Goal: Task Accomplishment & Management: Use online tool/utility

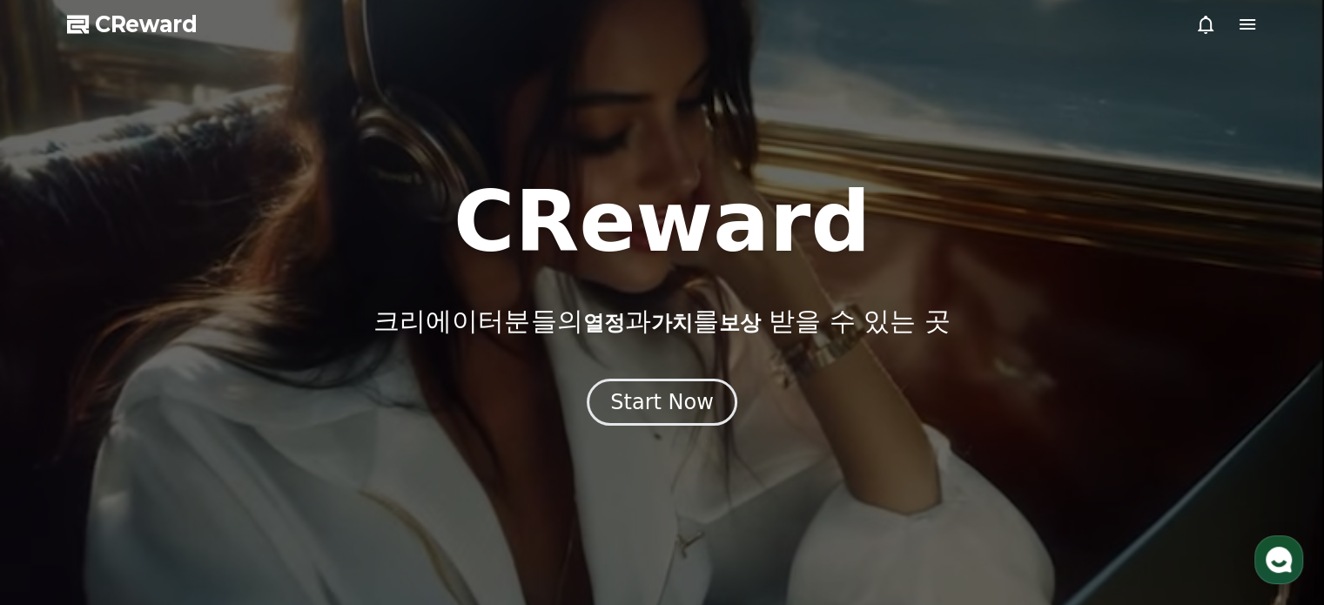
click at [1267, 24] on div at bounding box center [662, 302] width 1324 height 605
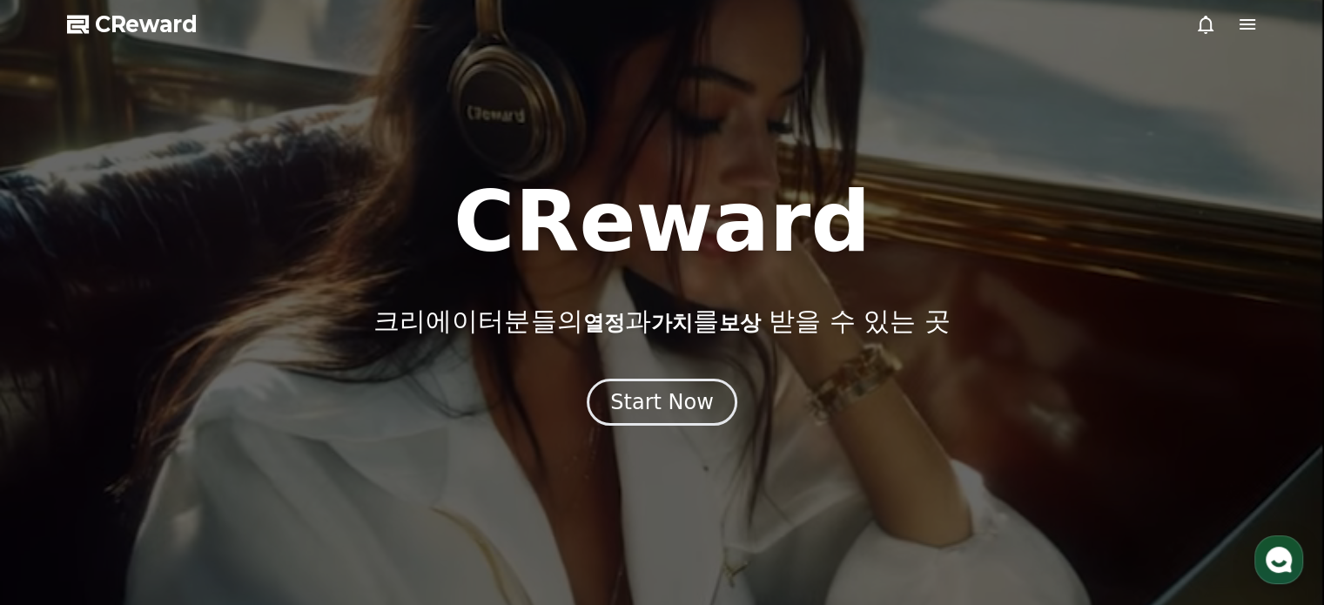
click at [1235, 24] on div at bounding box center [1226, 24] width 63 height 21
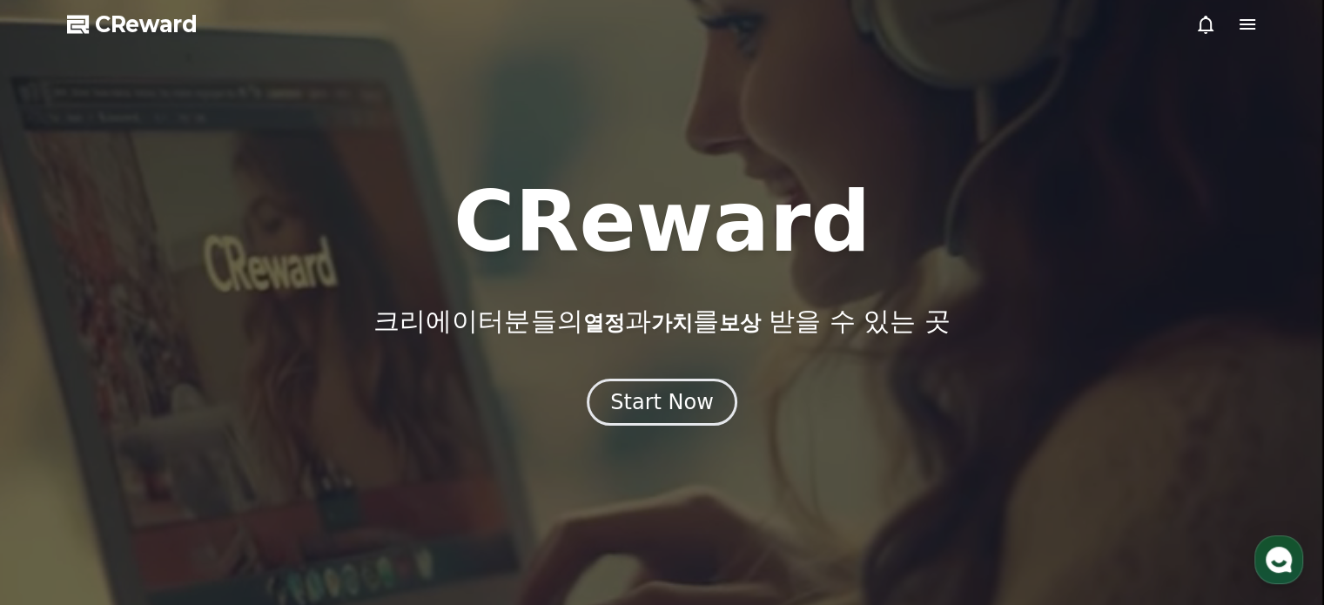
click at [1243, 27] on icon at bounding box center [1247, 24] width 21 height 21
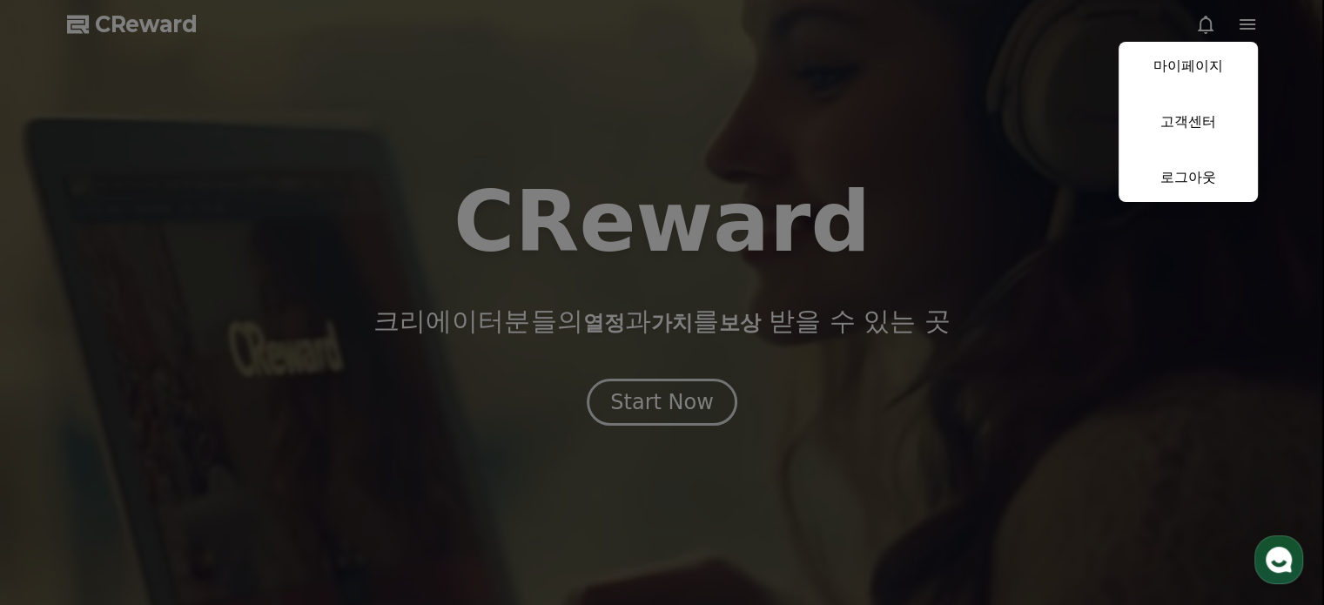
click at [801, 386] on button "close" at bounding box center [662, 302] width 1324 height 605
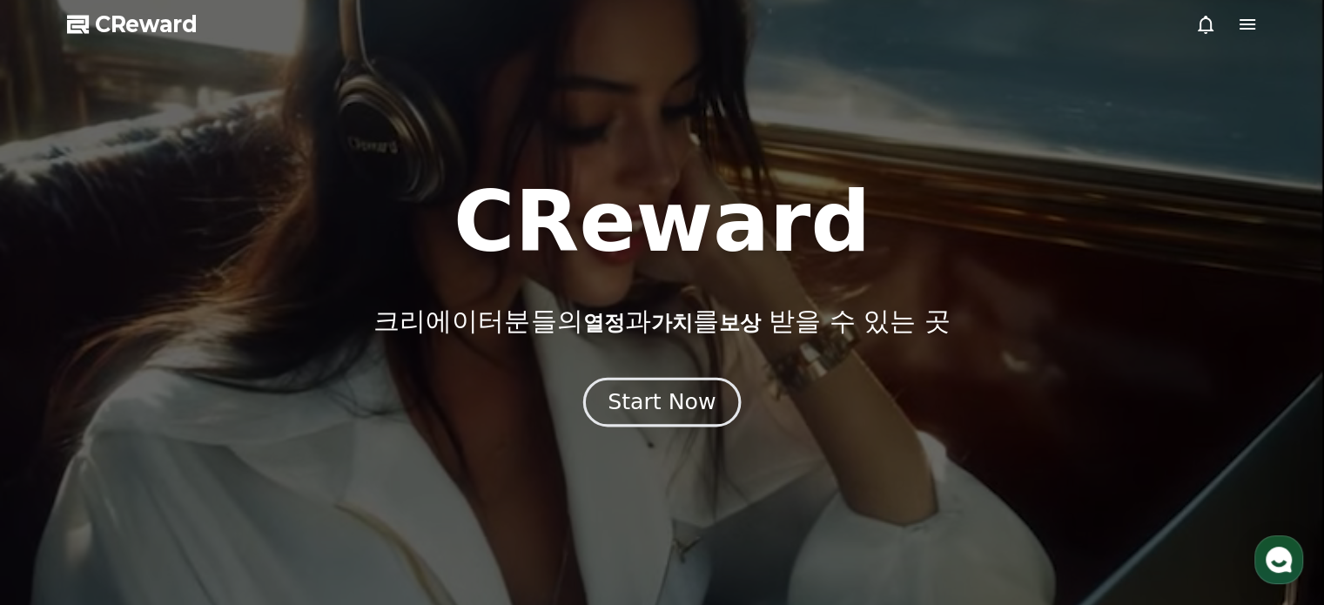
click at [684, 398] on div "Start Now" at bounding box center [662, 402] width 108 height 30
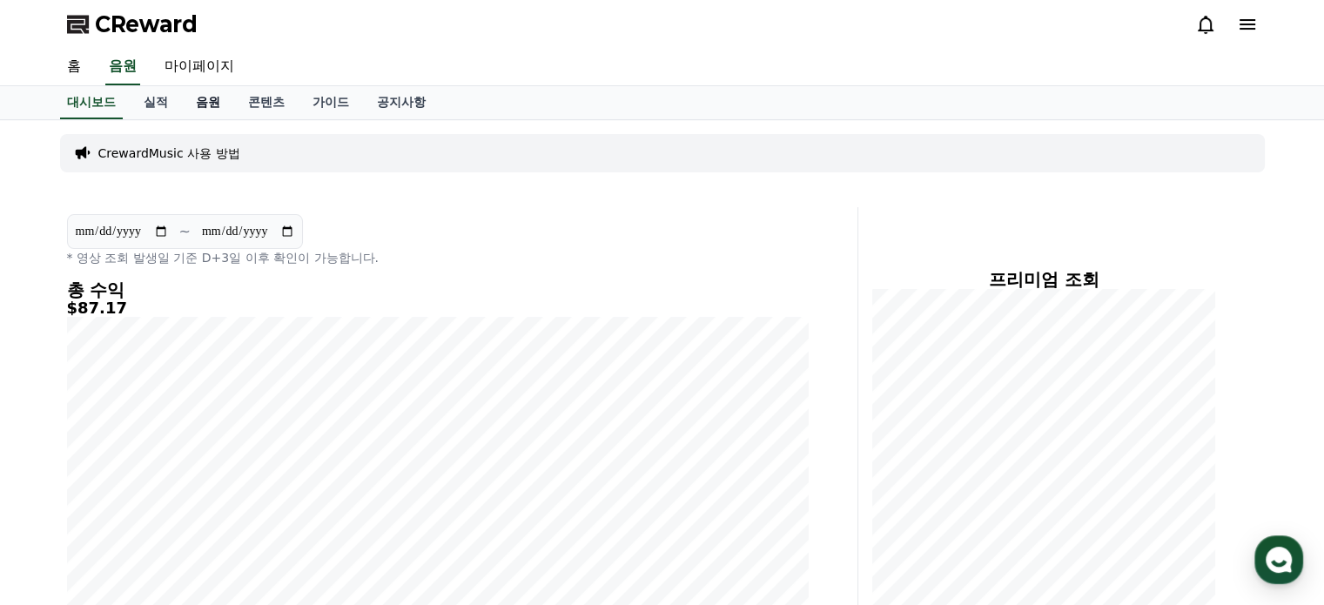
click at [216, 104] on link "음원" at bounding box center [208, 102] width 52 height 33
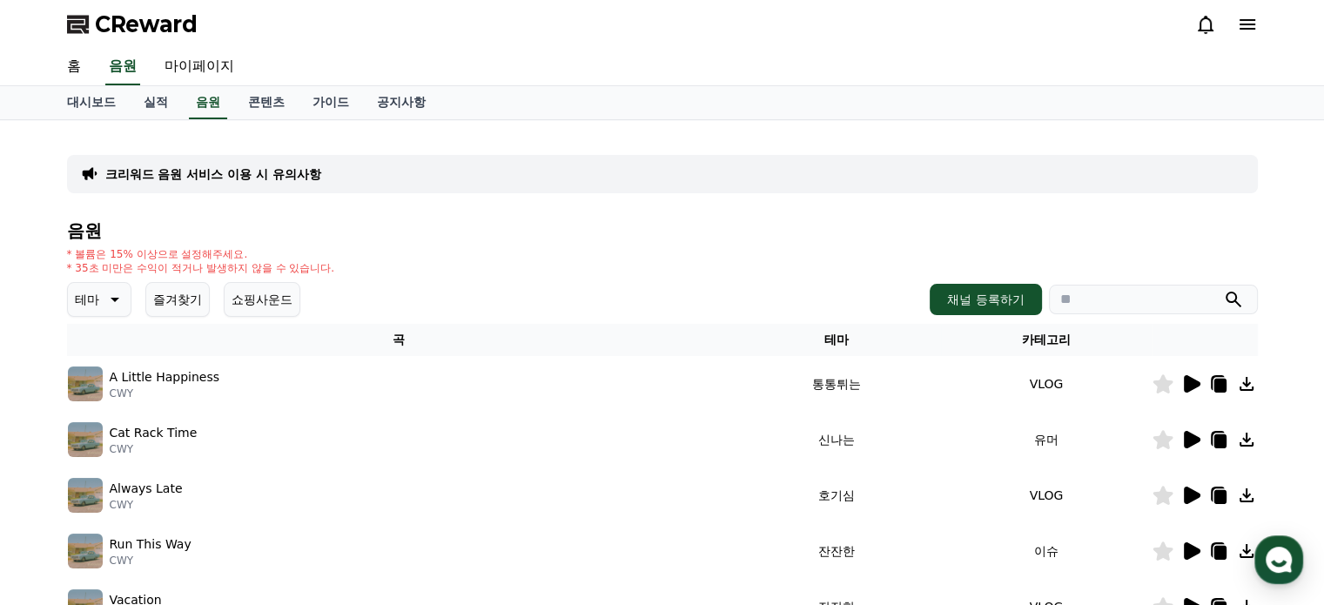
drag, startPoint x: 181, startPoint y: 322, endPoint x: 182, endPoint y: 311, distance: 11.3
click at [181, 324] on th "곡" at bounding box center [399, 340] width 665 height 32
click at [181, 302] on button "즐겨찾기" at bounding box center [177, 299] width 64 height 35
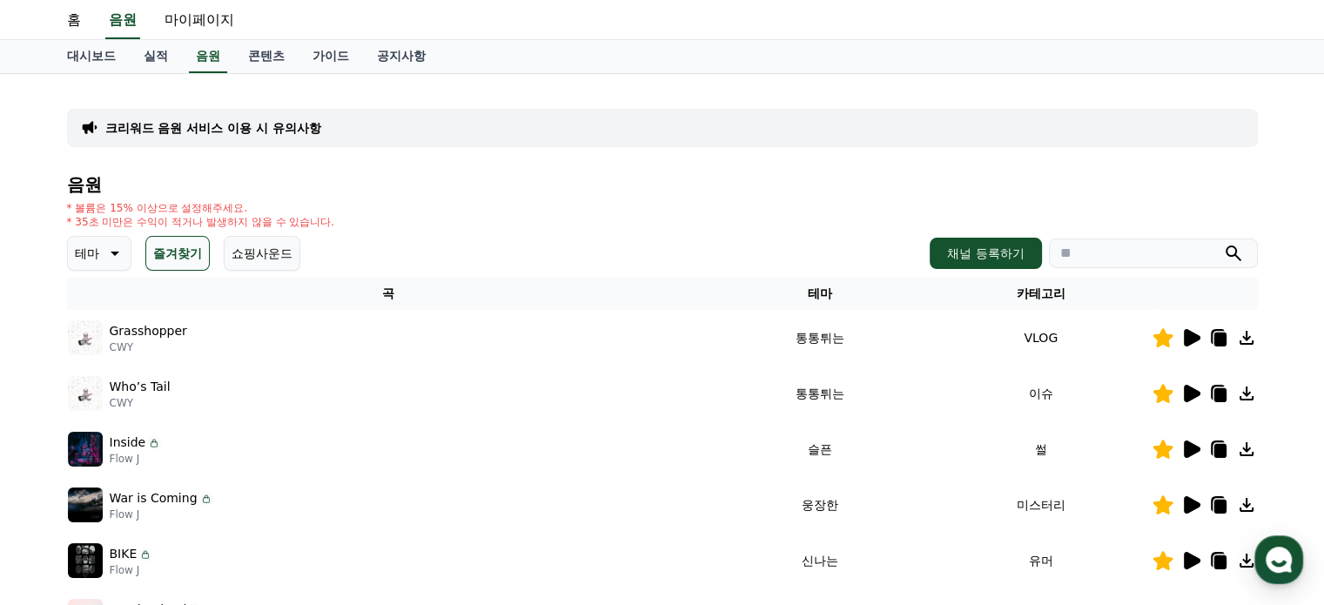
scroll to position [174, 0]
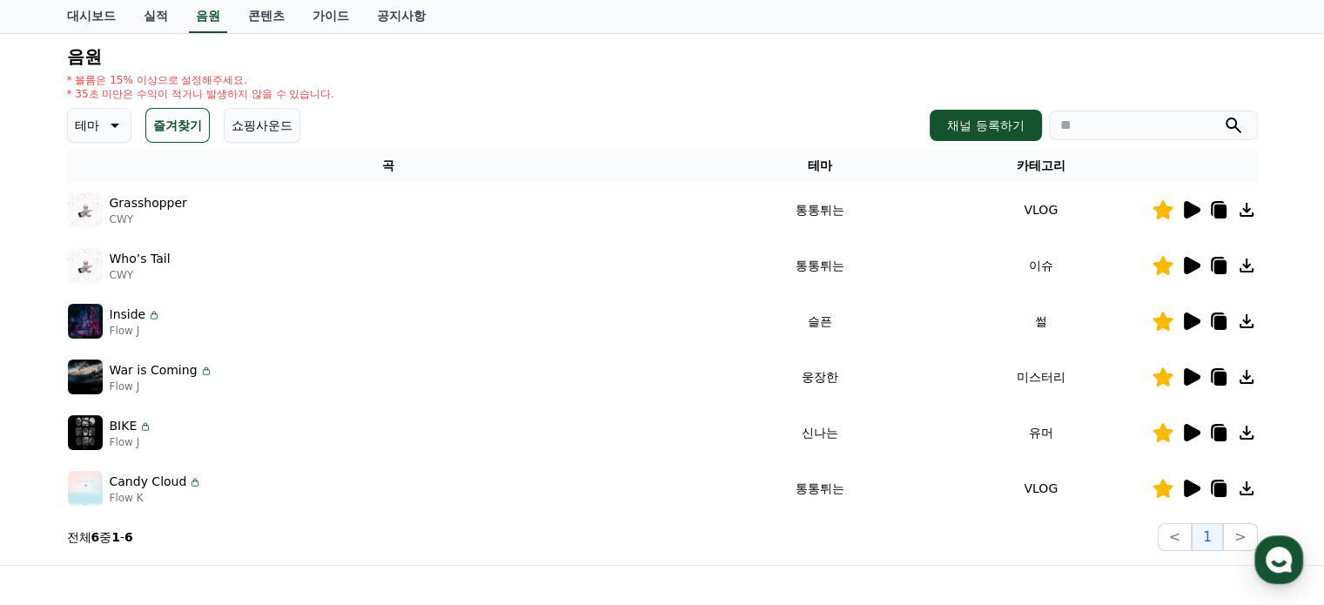
click at [1187, 213] on icon at bounding box center [1192, 209] width 17 height 17
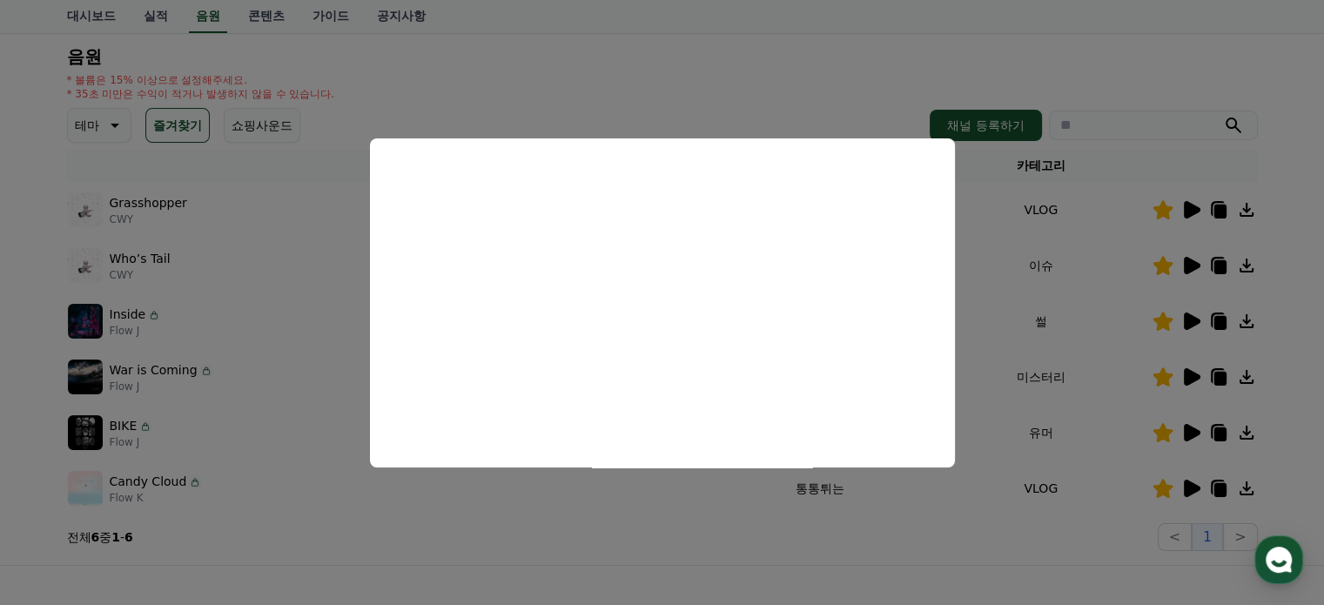
click at [1095, 232] on button "close modal" at bounding box center [662, 302] width 1324 height 605
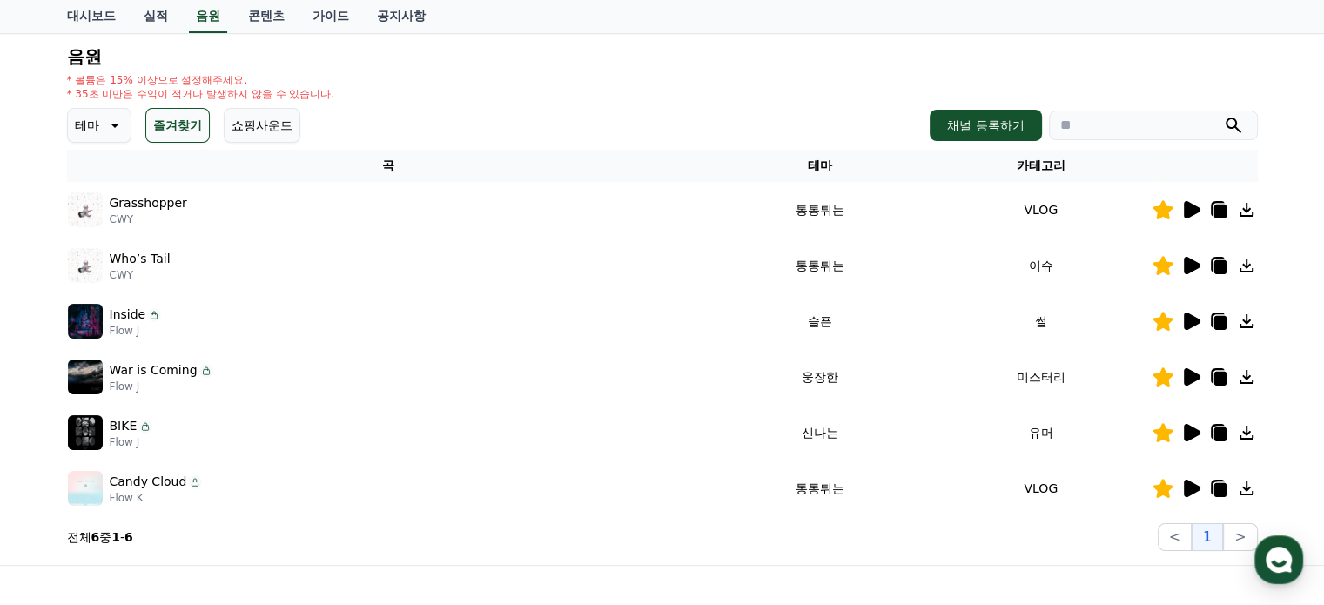
click at [1196, 260] on icon at bounding box center [1190, 265] width 21 height 21
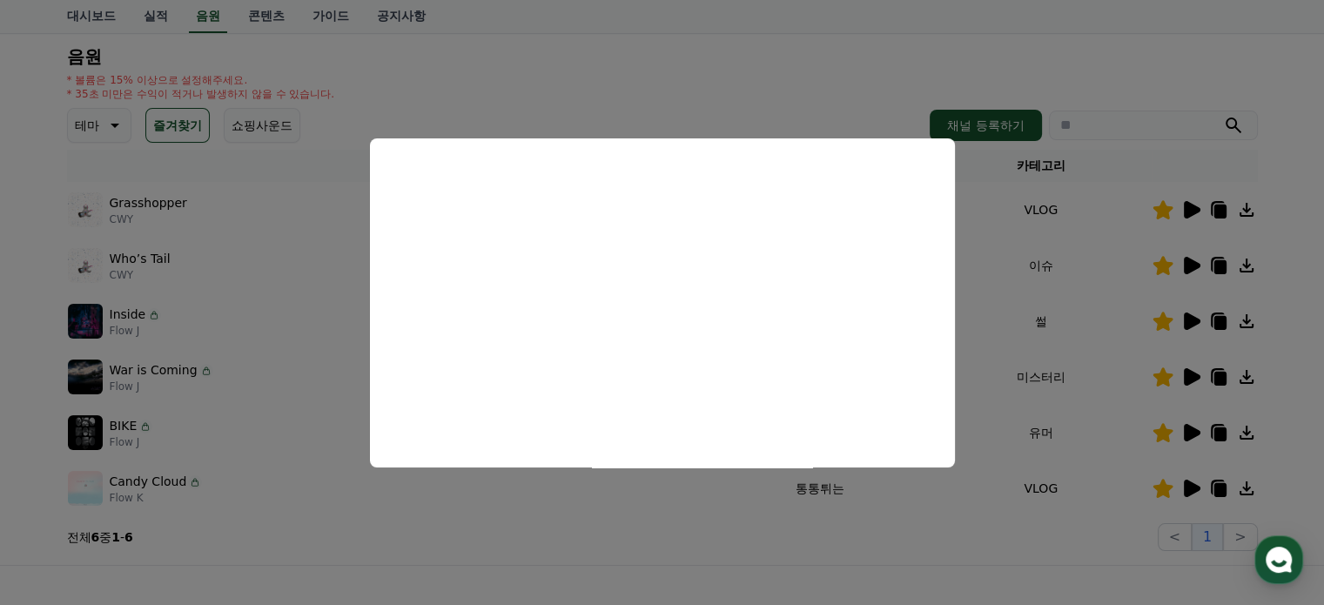
click at [1078, 295] on button "close modal" at bounding box center [662, 302] width 1324 height 605
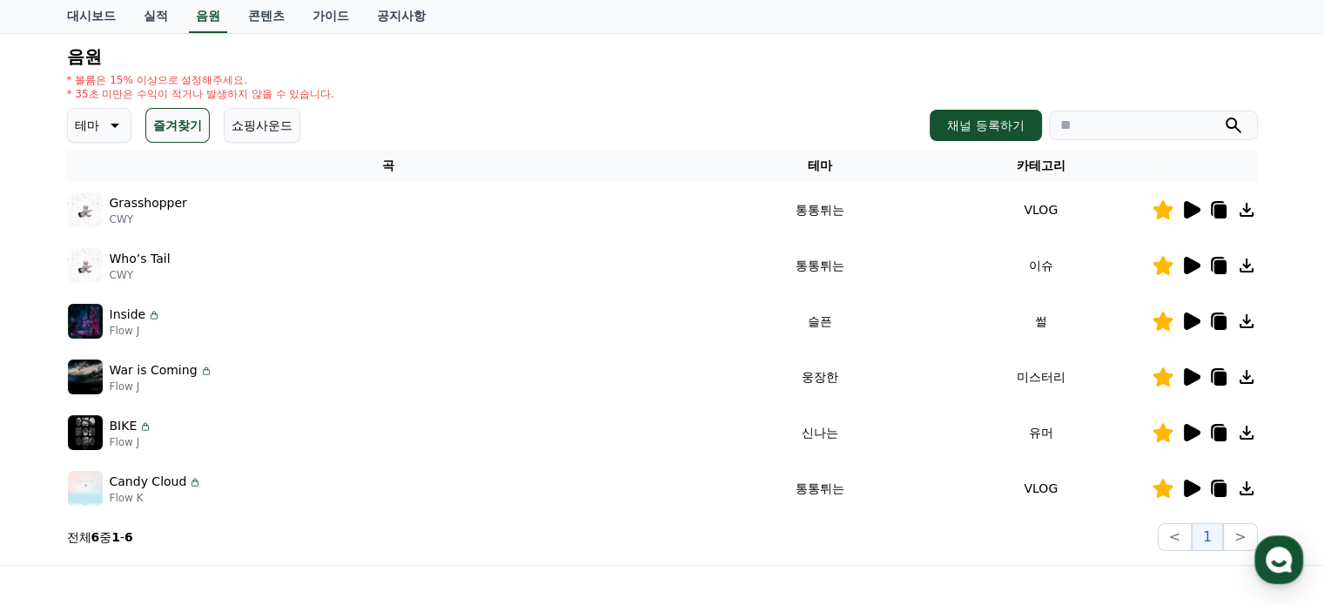
click at [1180, 322] on icon at bounding box center [1190, 321] width 21 height 21
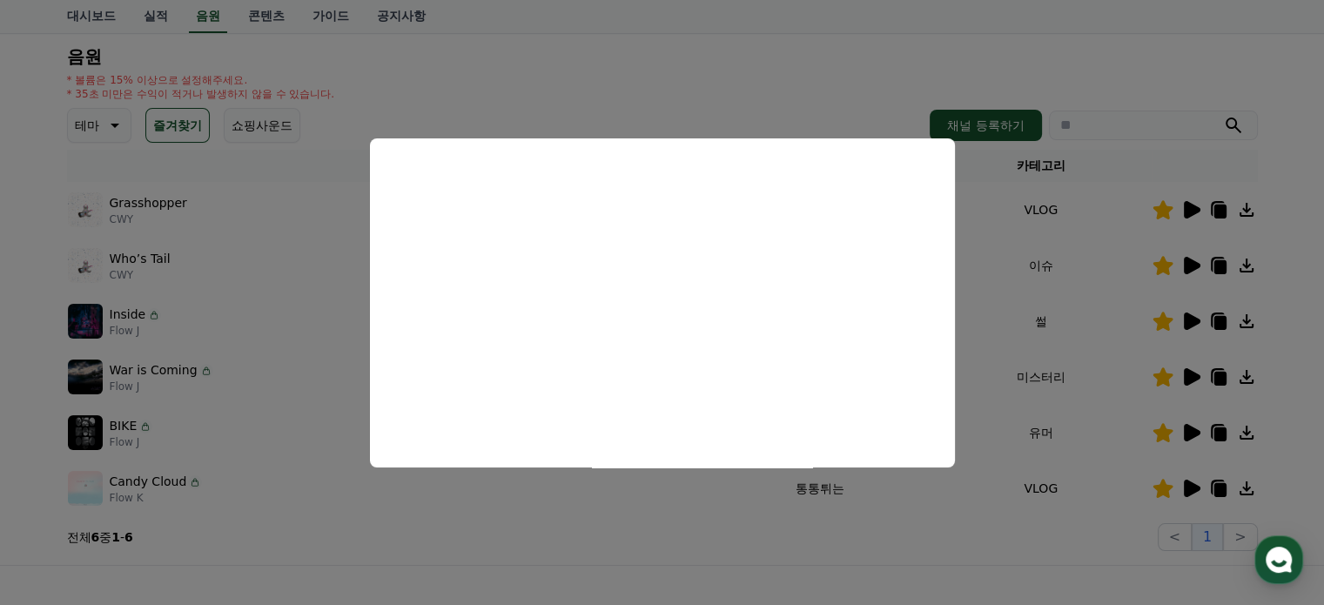
click at [1105, 316] on button "close modal" at bounding box center [662, 302] width 1324 height 605
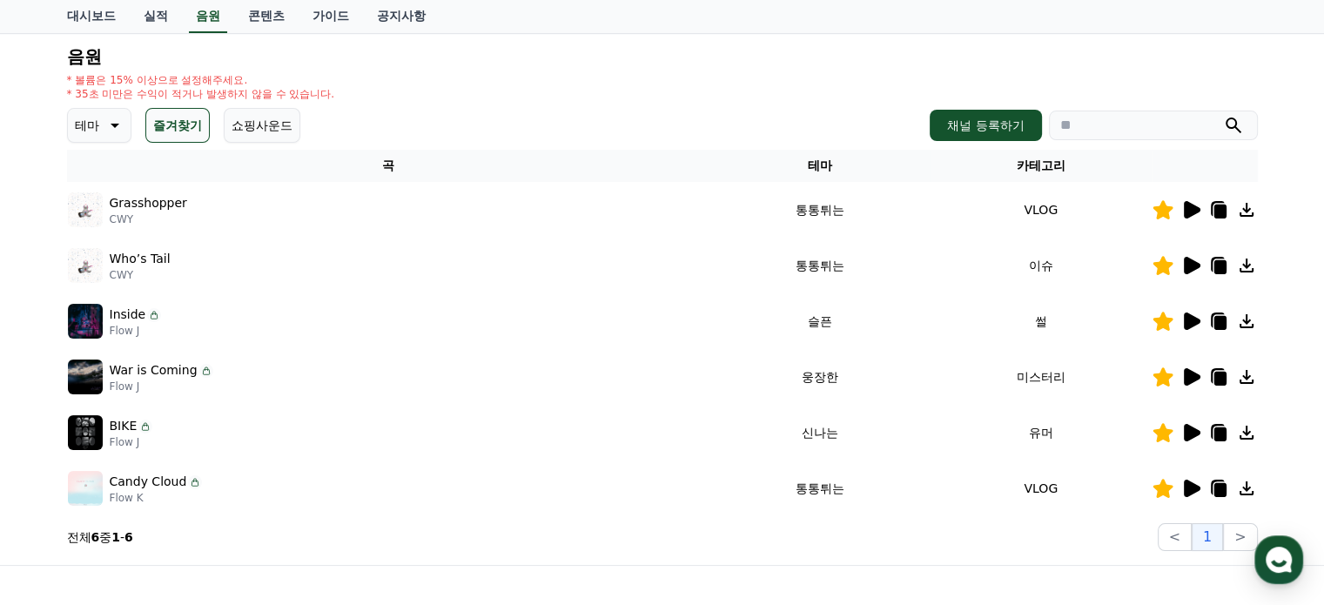
click at [1221, 323] on icon at bounding box center [1219, 323] width 12 height 14
